Goal: Check status: Check status

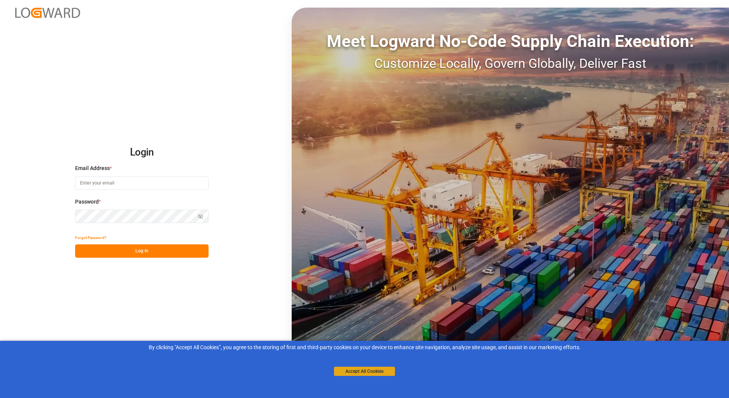
type input "[PERSON_NAME][EMAIL_ADDRESS][PERSON_NAME][DOMAIN_NAME]"
click at [372, 372] on button "Accept All Cookies" at bounding box center [364, 371] width 61 height 9
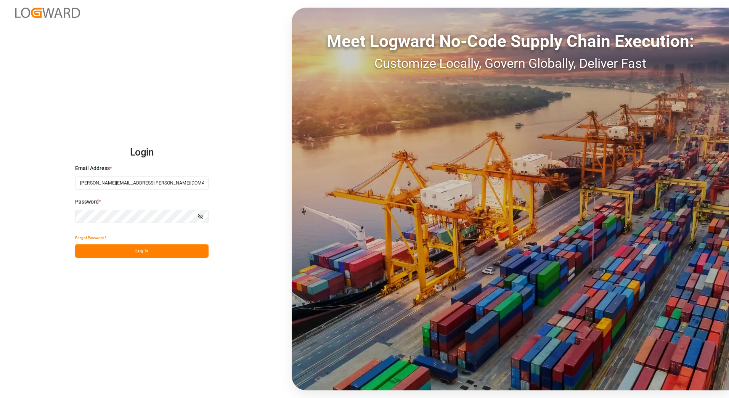
click at [143, 251] on button "Log In" at bounding box center [141, 250] width 133 height 13
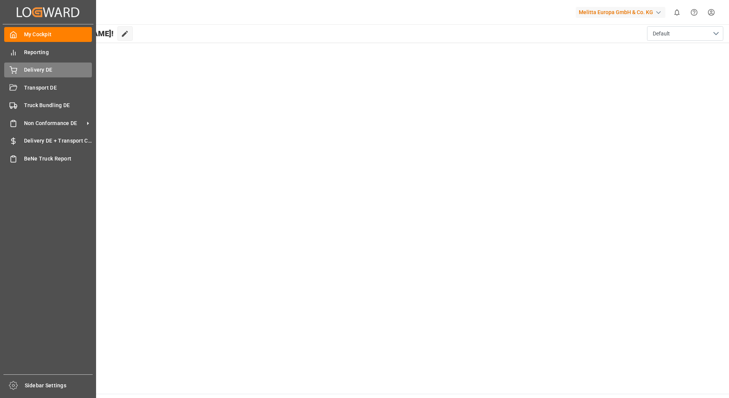
click at [19, 70] on div "Delivery DE Delivery DE" at bounding box center [48, 70] width 88 height 15
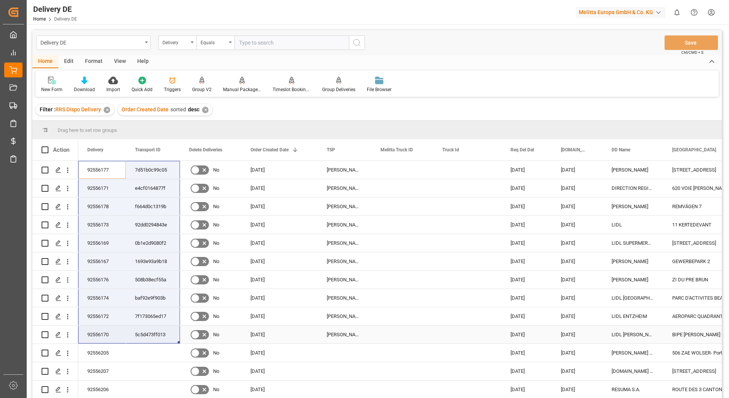
drag, startPoint x: 95, startPoint y: 168, endPoint x: 151, endPoint y: 331, distance: 172.7
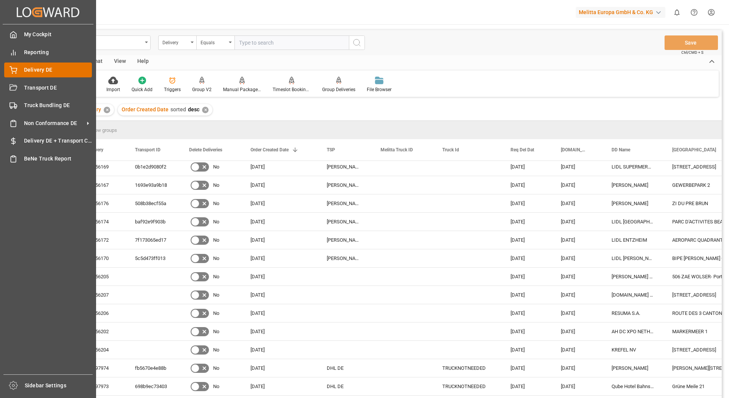
click at [44, 70] on span "Delivery DE" at bounding box center [58, 70] width 68 height 8
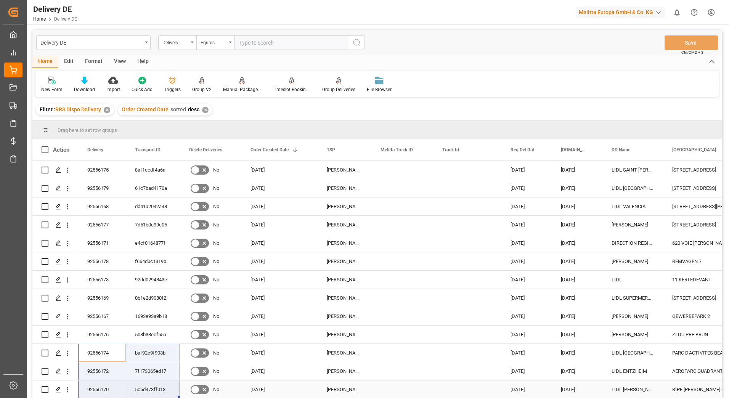
drag, startPoint x: 95, startPoint y: 352, endPoint x: 145, endPoint y: 381, distance: 58.4
click at [166, 376] on div "7f173065ed17" at bounding box center [153, 371] width 54 height 18
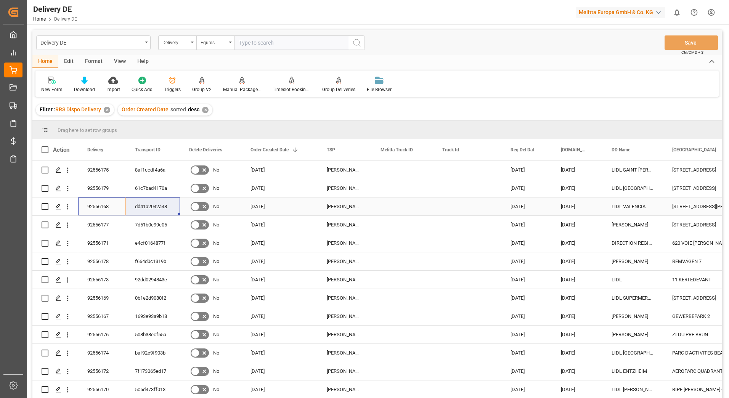
drag, startPoint x: 95, startPoint y: 204, endPoint x: 145, endPoint y: 204, distance: 50.7
drag, startPoint x: 103, startPoint y: 165, endPoint x: 139, endPoint y: 167, distance: 35.5
drag, startPoint x: 103, startPoint y: 188, endPoint x: 137, endPoint y: 188, distance: 34.7
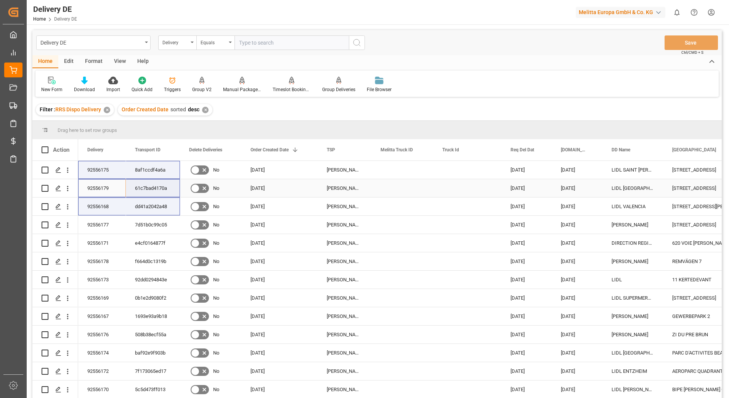
drag, startPoint x: 108, startPoint y: 168, endPoint x: 154, endPoint y: 199, distance: 55.6
